Goal: Find specific page/section: Find specific page/section

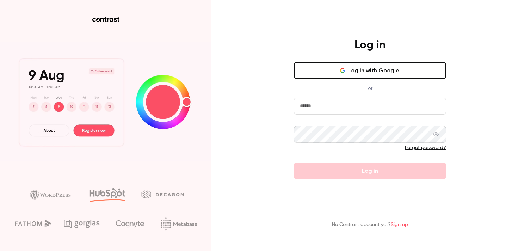
click at [407, 68] on button "Log in with Google" at bounding box center [370, 70] width 152 height 17
